Goal: Information Seeking & Learning: Learn about a topic

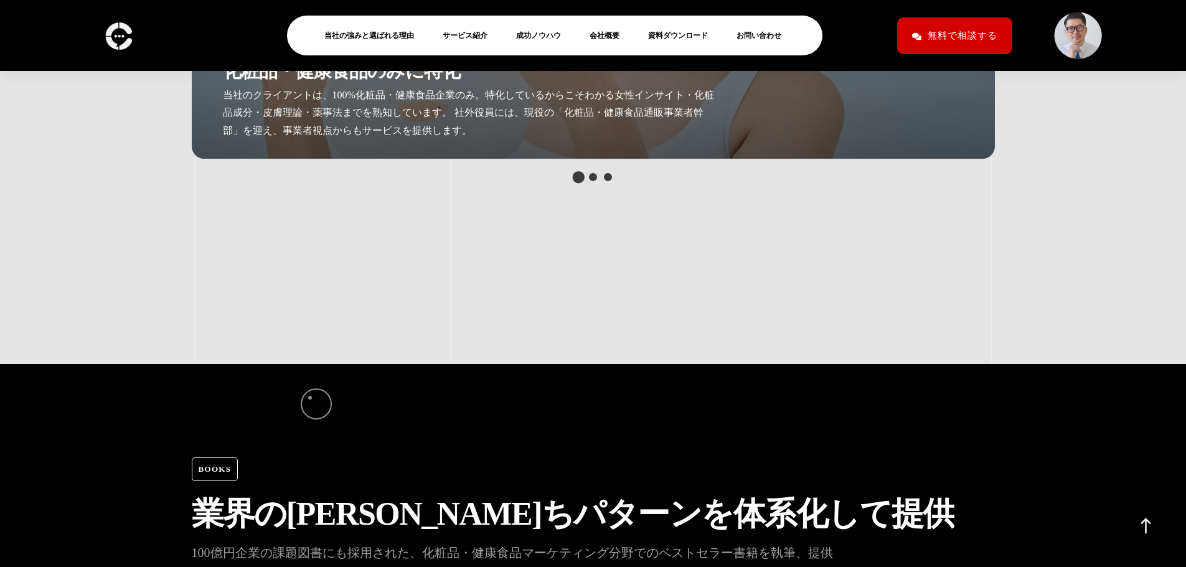
scroll to position [3095, 0]
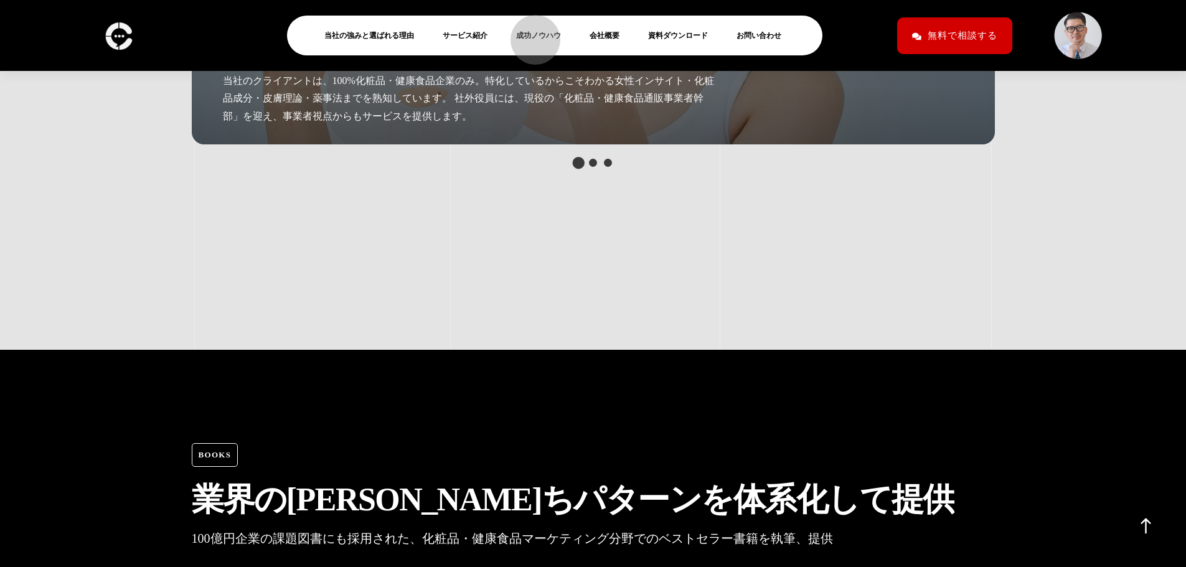
click at [529, 34] on link "成功ノウハウ" at bounding box center [543, 35] width 55 height 15
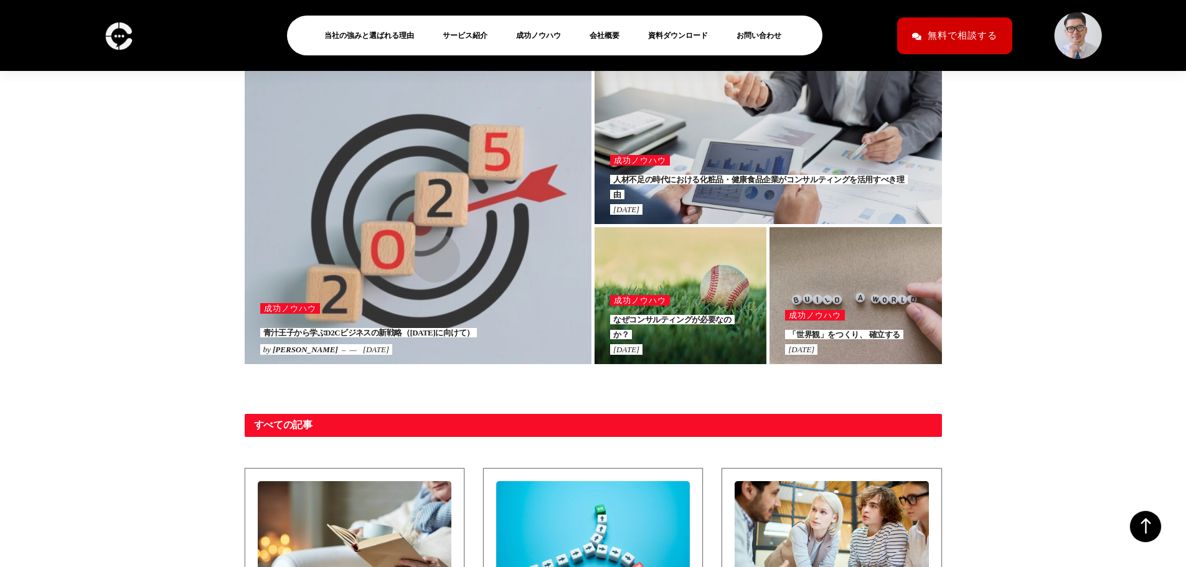
scroll to position [543, 0]
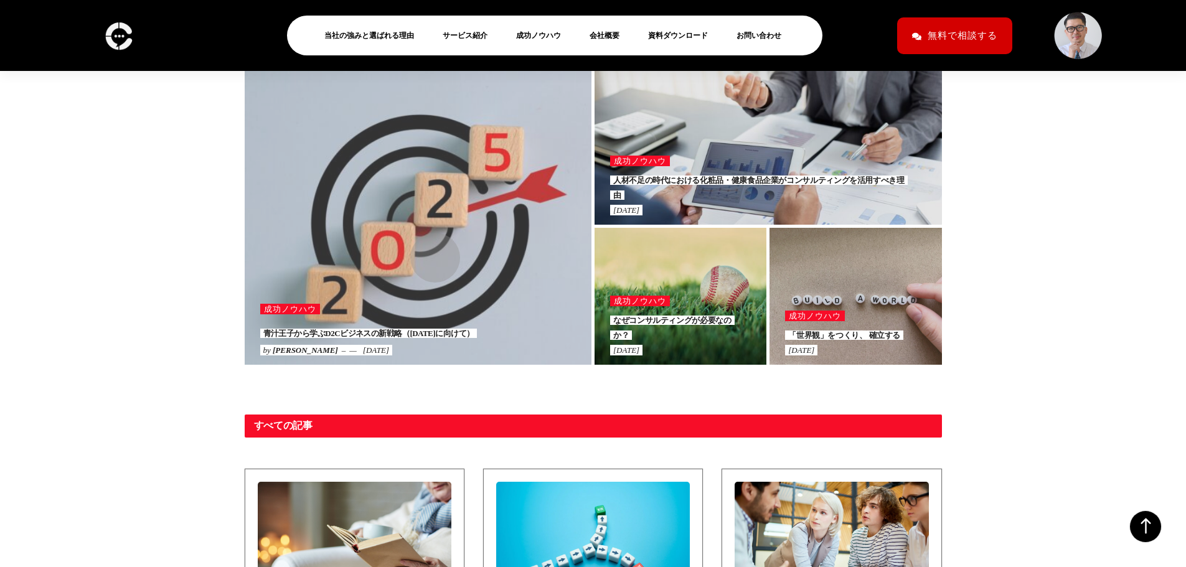
click at [429, 251] on div at bounding box center [418, 211] width 347 height 308
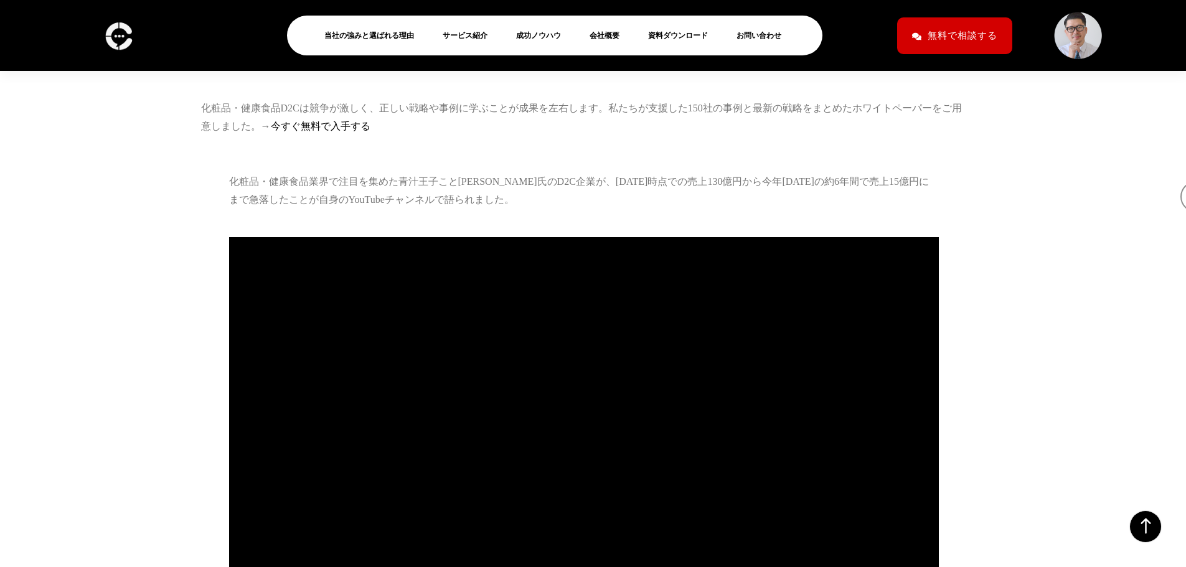
scroll to position [925, 0]
